Goal: Obtain resource: Obtain resource

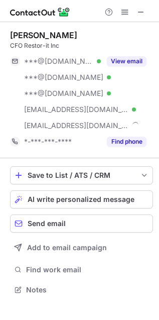
scroll to position [282, 159]
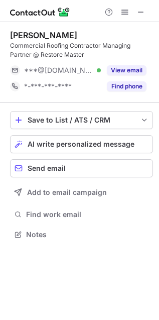
scroll to position [5, 5]
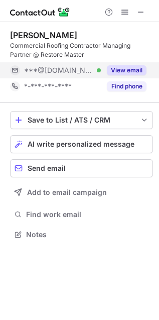
click at [135, 65] on button "View email" at bounding box center [127, 70] width 40 height 10
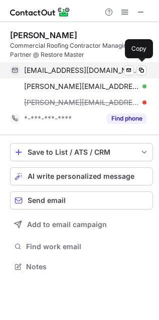
scroll to position [260, 159]
click at [96, 69] on span "jacobparker84@gmail.com" at bounding box center [81, 70] width 115 height 9
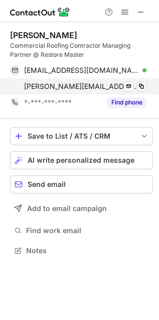
scroll to position [6, 5]
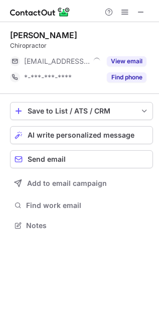
scroll to position [219, 159]
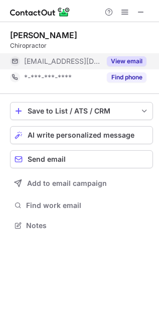
click at [134, 62] on button "View email" at bounding box center [127, 61] width 40 height 10
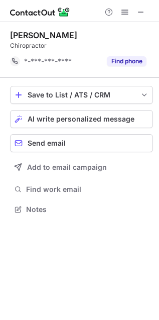
scroll to position [5, 5]
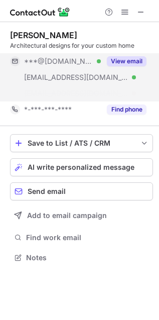
scroll to position [235, 159]
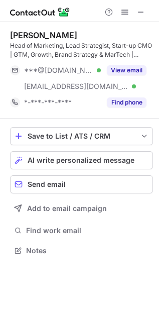
scroll to position [244, 159]
click at [145, 14] on span at bounding box center [141, 12] width 8 height 8
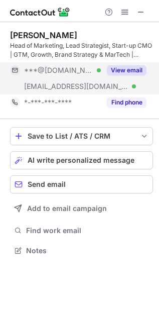
click at [133, 74] on button "View email" at bounding box center [127, 70] width 40 height 10
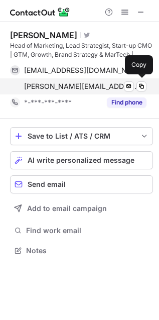
click at [64, 88] on span "geoff@rf.team" at bounding box center [81, 86] width 115 height 9
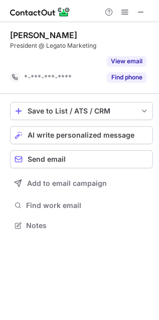
scroll to position [5, 5]
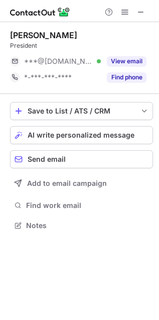
scroll to position [219, 159]
click at [142, 13] on span at bounding box center [141, 12] width 8 height 8
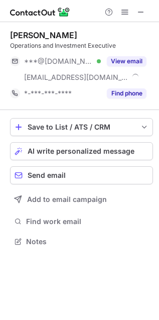
scroll to position [235, 159]
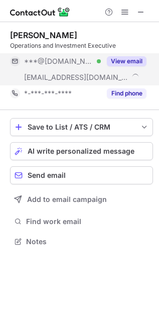
click at [126, 60] on button "View email" at bounding box center [127, 61] width 40 height 10
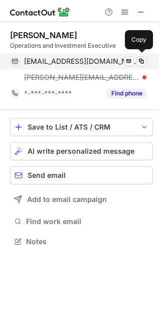
click at [84, 64] on span "jasonburr@gmail.com" at bounding box center [81, 61] width 115 height 9
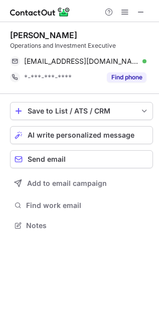
scroll to position [6, 5]
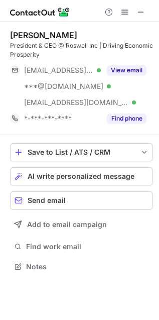
scroll to position [260, 159]
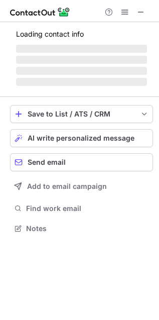
scroll to position [219, 159]
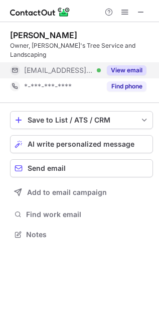
click at [132, 65] on button "View email" at bounding box center [127, 70] width 40 height 10
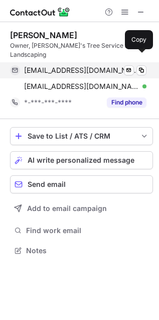
click at [97, 66] on span "[EMAIL_ADDRESS][DOMAIN_NAME]" at bounding box center [81, 70] width 115 height 9
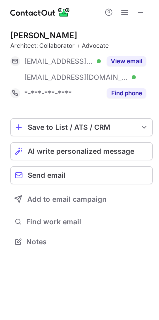
scroll to position [235, 159]
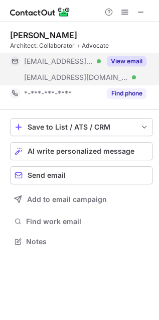
click at [128, 60] on button "View email" at bounding box center [127, 61] width 40 height 10
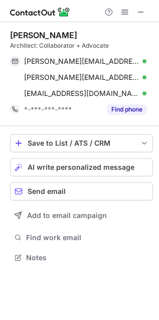
scroll to position [250, 159]
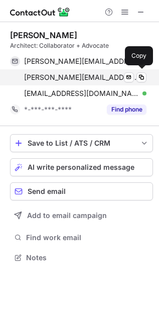
click at [92, 77] on span "ryan@ryantaylorarchitects.com" at bounding box center [81, 77] width 115 height 9
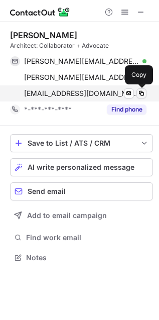
click at [141, 93] on span at bounding box center [142, 93] width 8 height 8
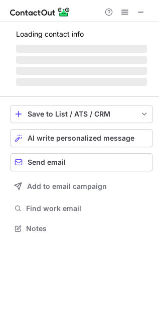
scroll to position [235, 159]
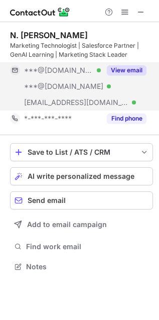
click at [134, 68] on button "View email" at bounding box center [127, 70] width 40 height 10
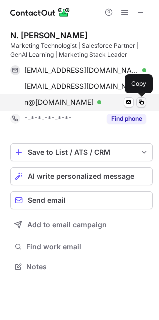
click at [143, 102] on span at bounding box center [142, 102] width 8 height 8
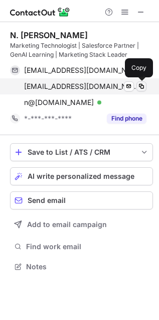
click at [142, 86] on span at bounding box center [142, 86] width 8 height 8
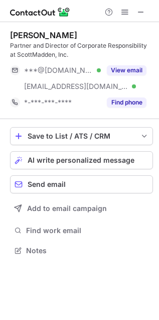
scroll to position [244, 159]
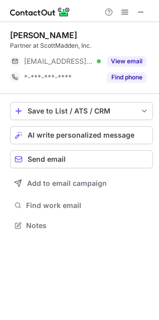
scroll to position [219, 159]
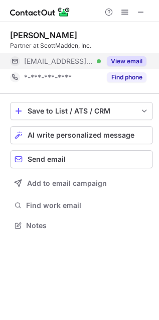
click at [128, 58] on button "View email" at bounding box center [127, 61] width 40 height 10
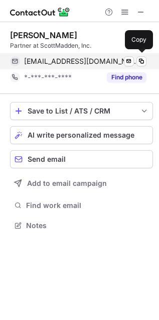
click at [76, 59] on span "[EMAIL_ADDRESS][DOMAIN_NAME]" at bounding box center [81, 61] width 115 height 9
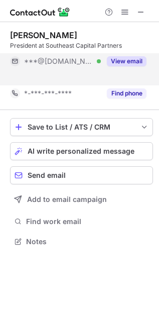
scroll to position [6, 5]
click at [129, 60] on button "View email" at bounding box center [127, 61] width 40 height 10
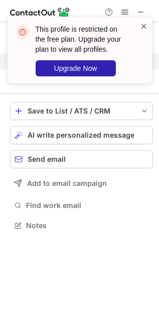
click at [146, 24] on span at bounding box center [144, 26] width 8 height 10
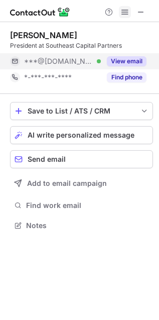
click at [125, 12] on span at bounding box center [125, 12] width 8 height 8
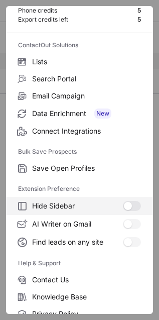
scroll to position [98, 0]
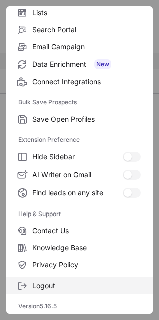
click at [44, 285] on span "Logout" at bounding box center [86, 285] width 109 height 9
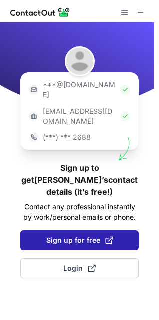
click at [83, 235] on span "Sign up for free" at bounding box center [79, 240] width 67 height 10
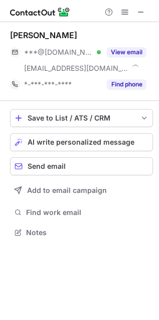
scroll to position [225, 159]
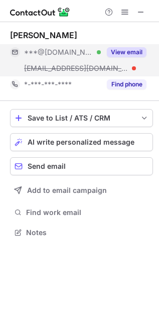
click at [121, 51] on button "View email" at bounding box center [127, 52] width 40 height 10
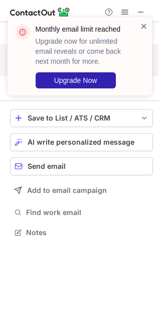
click at [144, 25] on span at bounding box center [144, 26] width 8 height 10
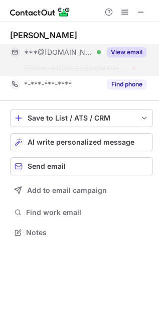
click at [125, 50] on button "View email" at bounding box center [127, 52] width 40 height 10
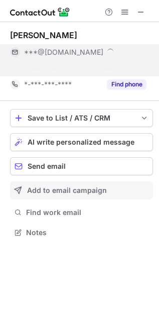
scroll to position [210, 159]
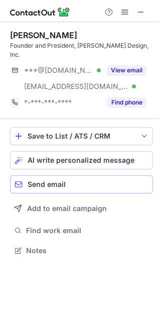
scroll to position [235, 159]
click at [125, 11] on span at bounding box center [125, 12] width 8 height 8
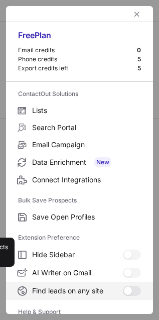
scroll to position [98, 0]
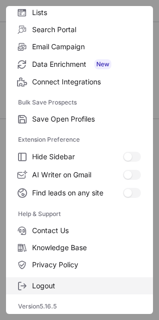
click at [46, 285] on span "Logout" at bounding box center [86, 285] width 109 height 9
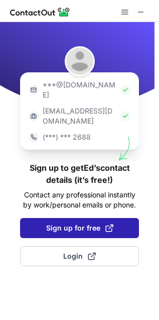
click at [77, 223] on span "Sign up for free" at bounding box center [79, 228] width 67 height 10
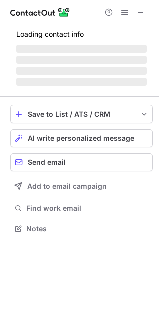
scroll to position [225, 159]
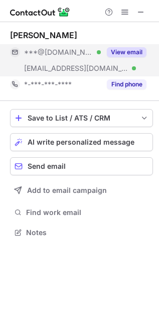
click at [117, 49] on button "View email" at bounding box center [127, 52] width 40 height 10
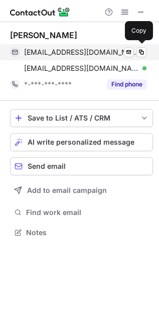
click at [80, 49] on span "edseiber@gmail.com" at bounding box center [81, 52] width 115 height 9
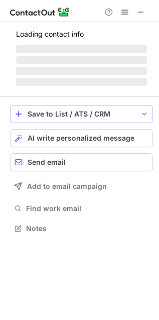
scroll to position [235, 159]
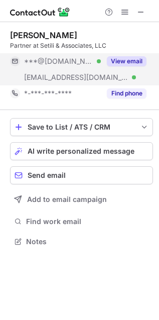
click at [122, 59] on button "View email" at bounding box center [127, 61] width 40 height 10
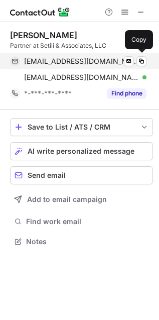
click at [71, 61] on span "rsetili@gmail.com" at bounding box center [81, 61] width 115 height 9
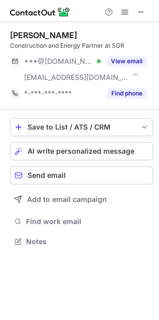
scroll to position [235, 159]
drag, startPoint x: 142, startPoint y: 11, endPoint x: 19, endPoint y: 30, distance: 124.6
click at [142, 12] on span at bounding box center [141, 12] width 8 height 8
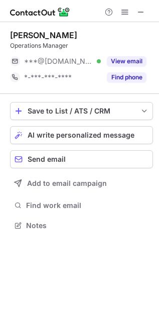
scroll to position [219, 159]
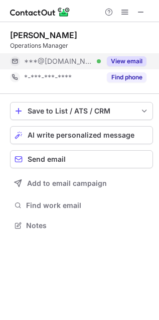
click at [129, 60] on button "View email" at bounding box center [127, 61] width 40 height 10
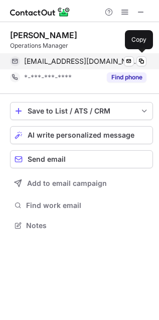
click at [64, 63] on span "steven43ohara43@yahoo.com" at bounding box center [81, 61] width 115 height 9
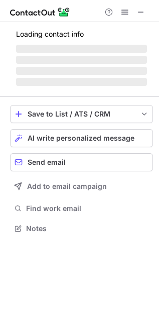
scroll to position [250, 159]
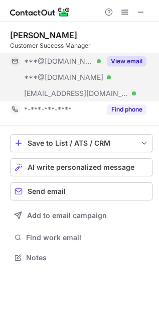
click at [129, 57] on button "View email" at bounding box center [127, 61] width 40 height 10
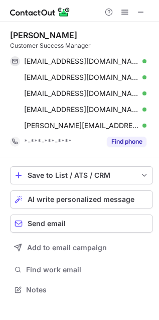
scroll to position [282, 159]
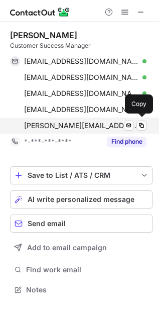
click at [93, 130] on span "shehannie.wong@meritagehomes.com" at bounding box center [81, 125] width 115 height 9
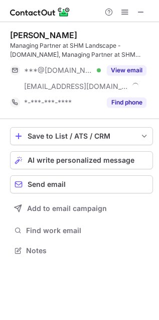
scroll to position [244, 159]
click at [140, 8] on span at bounding box center [141, 12] width 8 height 8
